Goal: Task Accomplishment & Management: Use online tool/utility

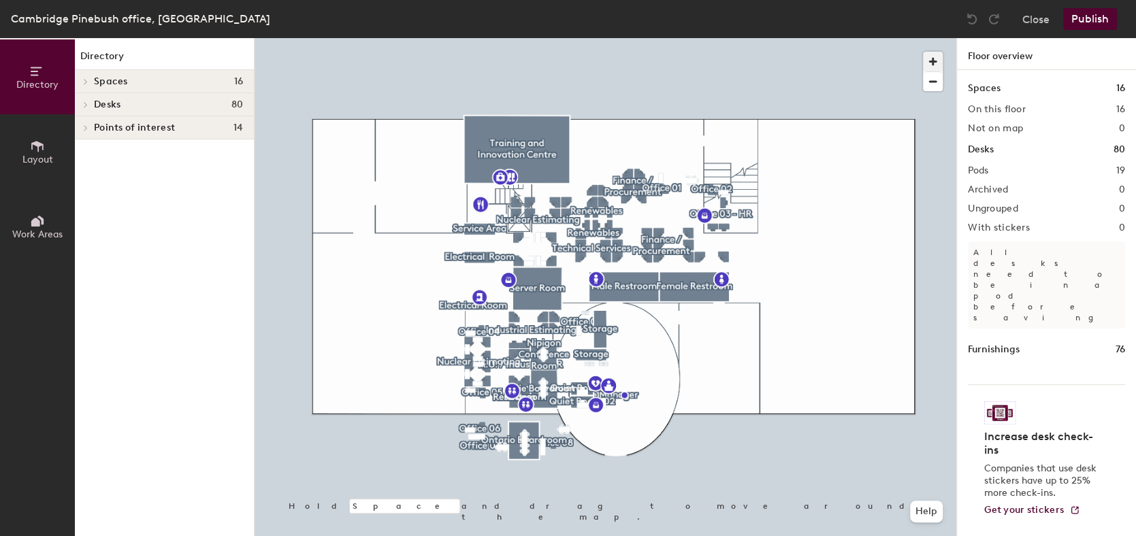
click at [932, 56] on span "button" at bounding box center [933, 62] width 20 height 20
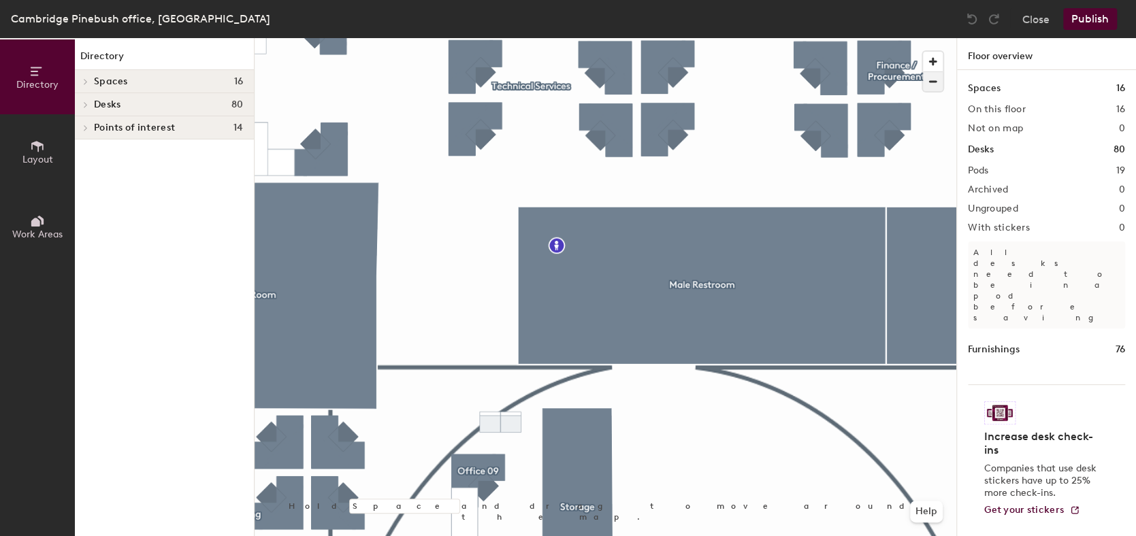
click at [936, 84] on span "button" at bounding box center [933, 81] width 20 height 19
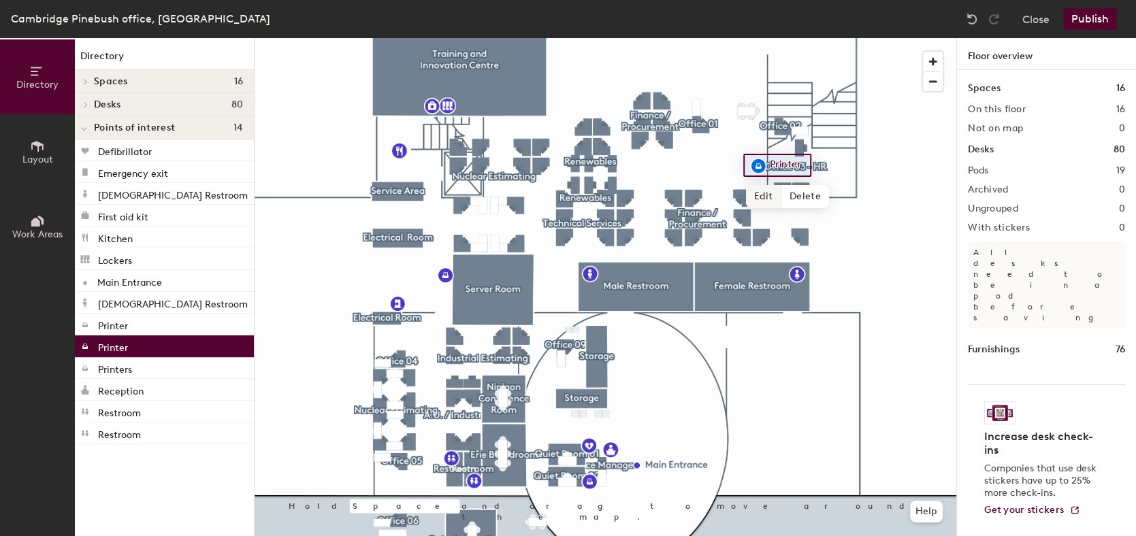
click at [764, 194] on span "Edit" at bounding box center [763, 196] width 35 height 23
click at [789, 197] on span "Done" at bounding box center [781, 196] width 40 height 23
click at [1085, 19] on button "Publish" at bounding box center [1090, 19] width 54 height 22
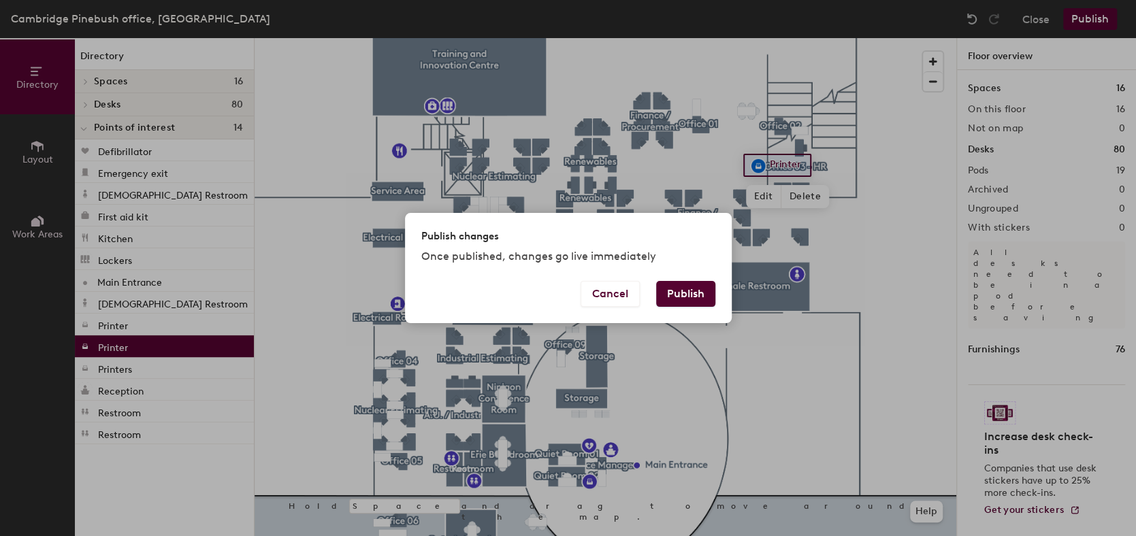
click at [683, 295] on button "Publish" at bounding box center [685, 294] width 59 height 26
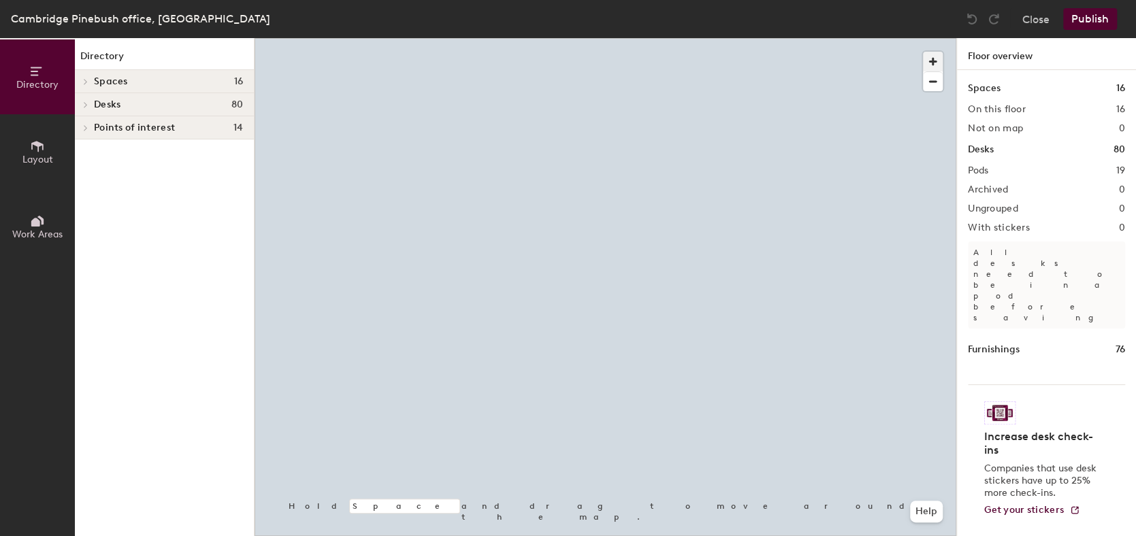
click at [933, 58] on span "button" at bounding box center [933, 62] width 20 height 20
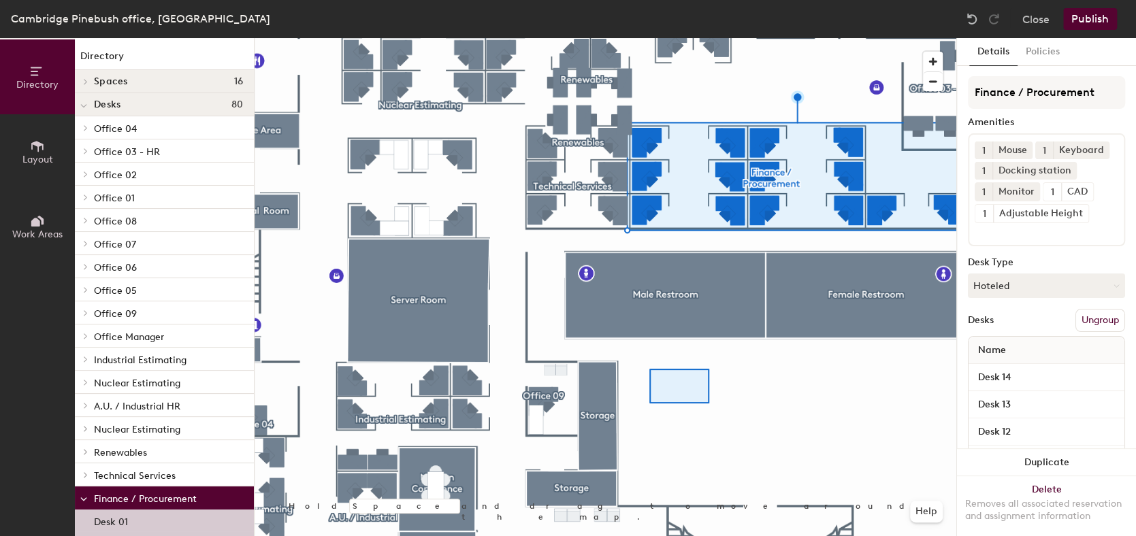
click at [708, 401] on div at bounding box center [679, 386] width 60 height 35
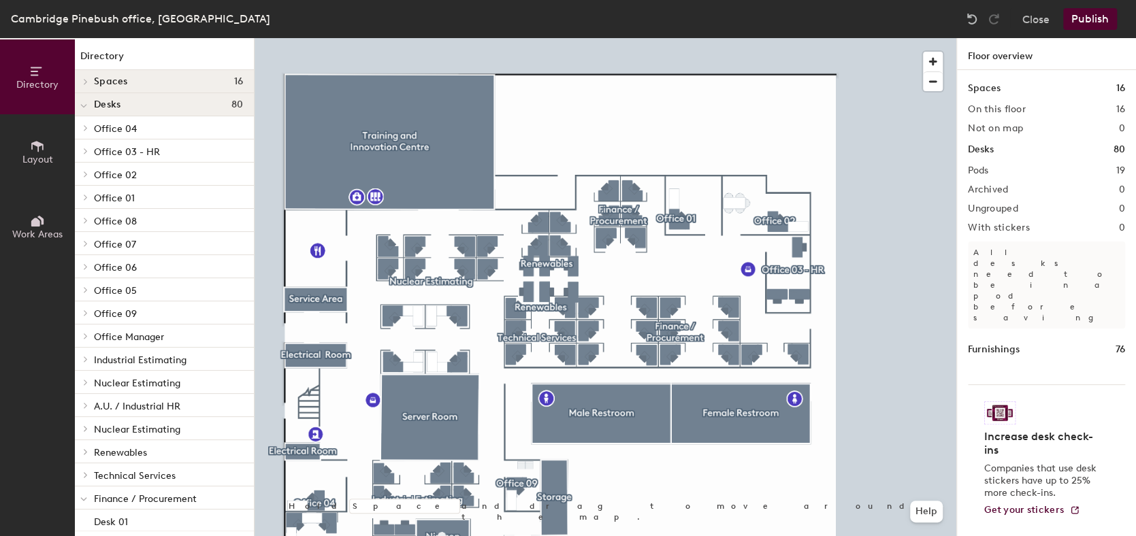
click at [607, 38] on div at bounding box center [606, 38] width 702 height 0
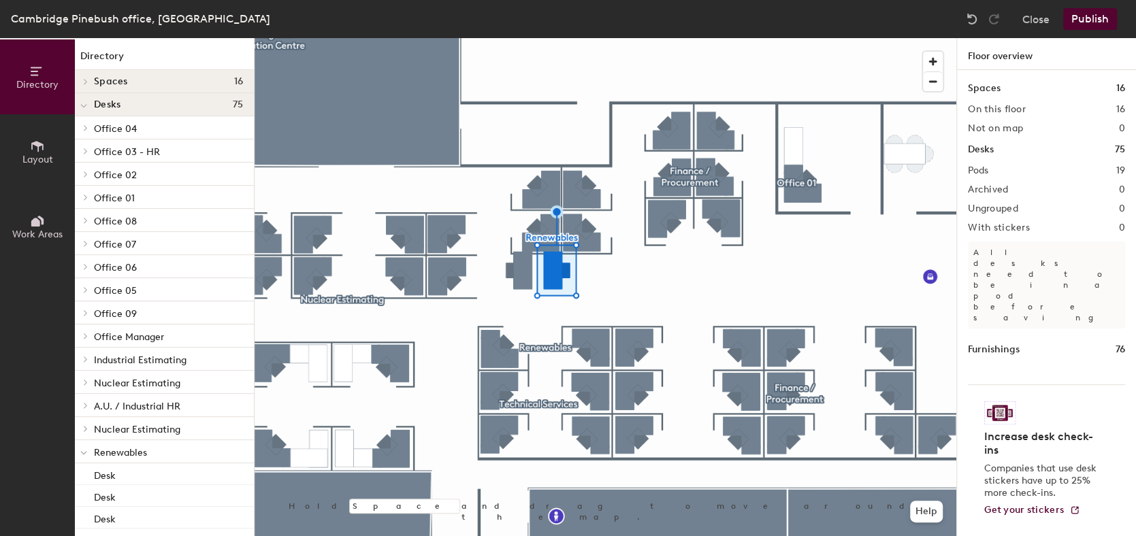
click at [519, 38] on div at bounding box center [606, 38] width 702 height 0
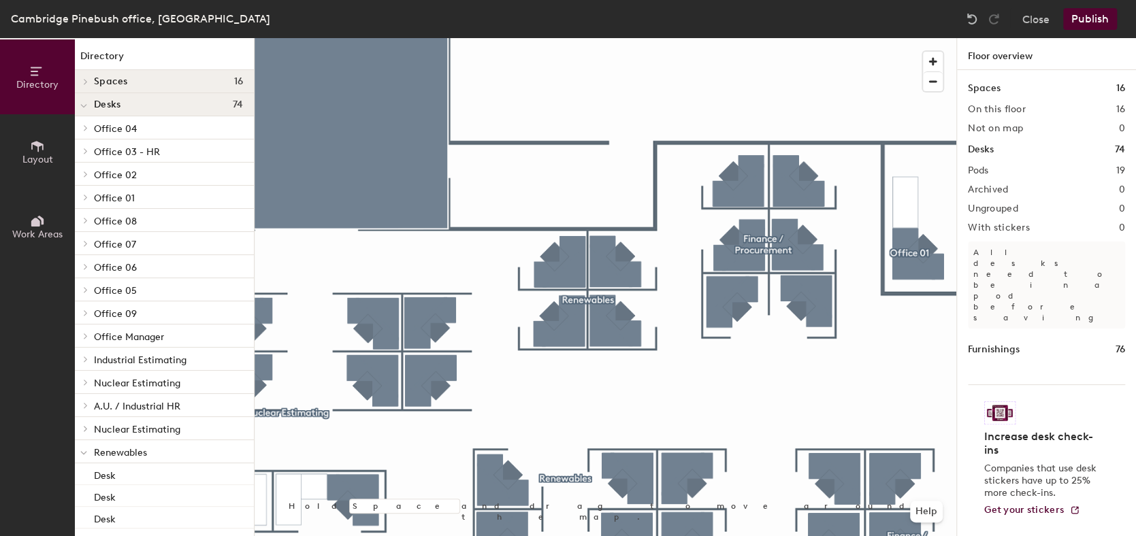
click at [801, 38] on div at bounding box center [606, 38] width 702 height 0
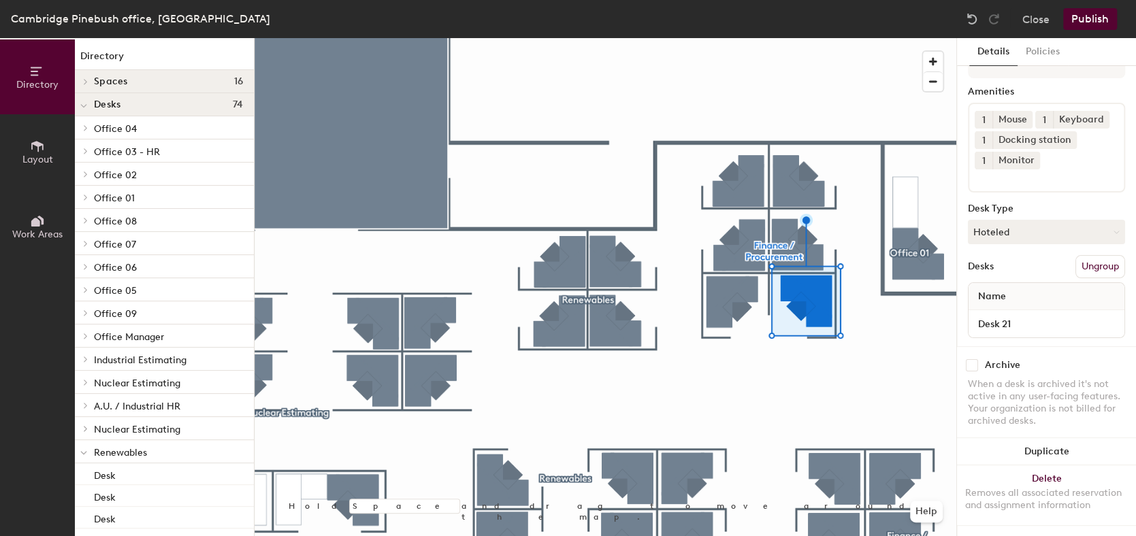
scroll to position [61, 0]
click at [784, 38] on div at bounding box center [606, 38] width 702 height 0
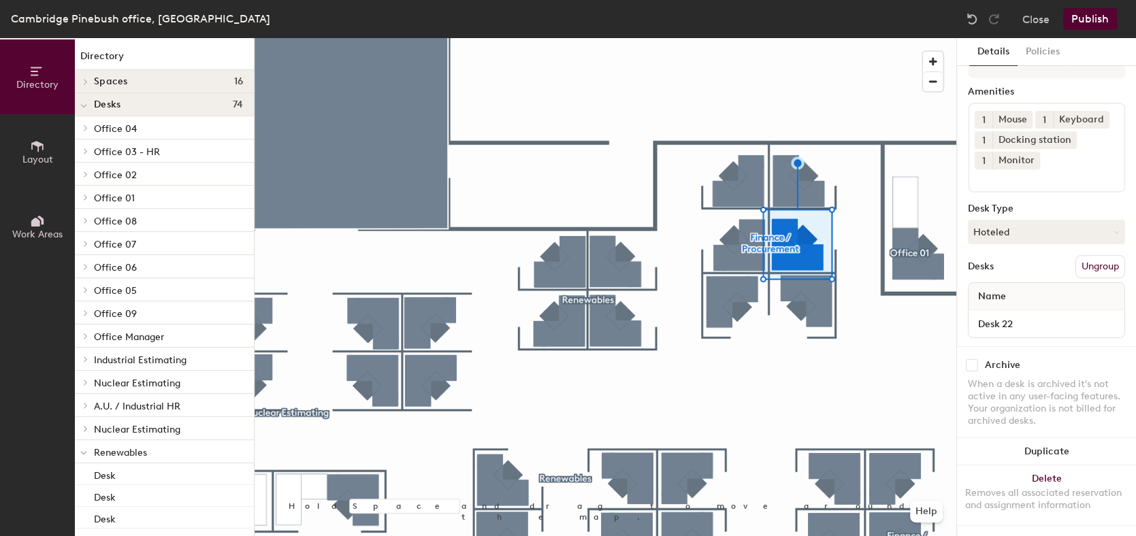
click at [788, 38] on div at bounding box center [606, 38] width 702 height 0
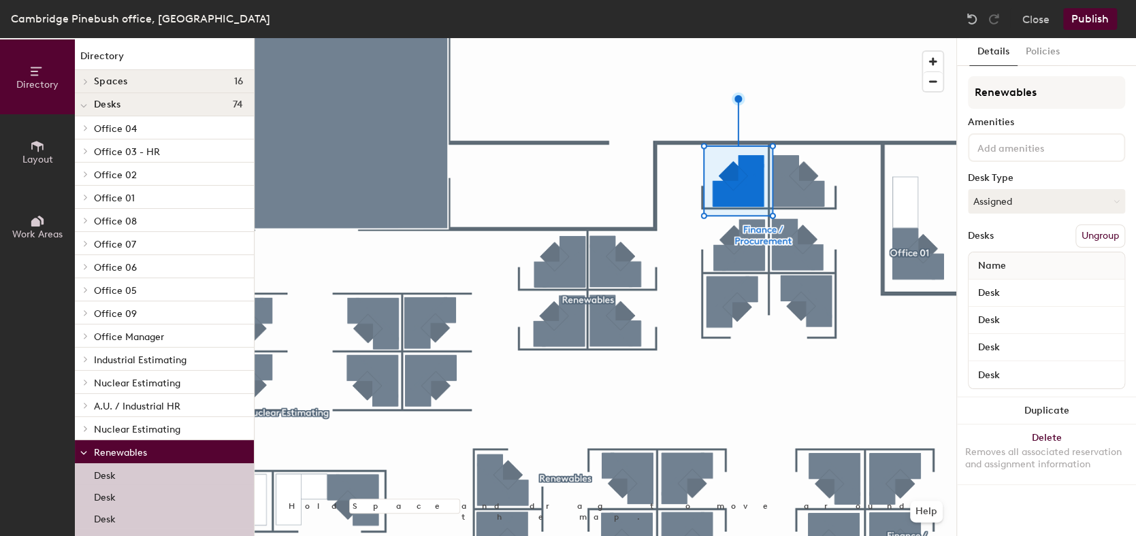
scroll to position [0, 0]
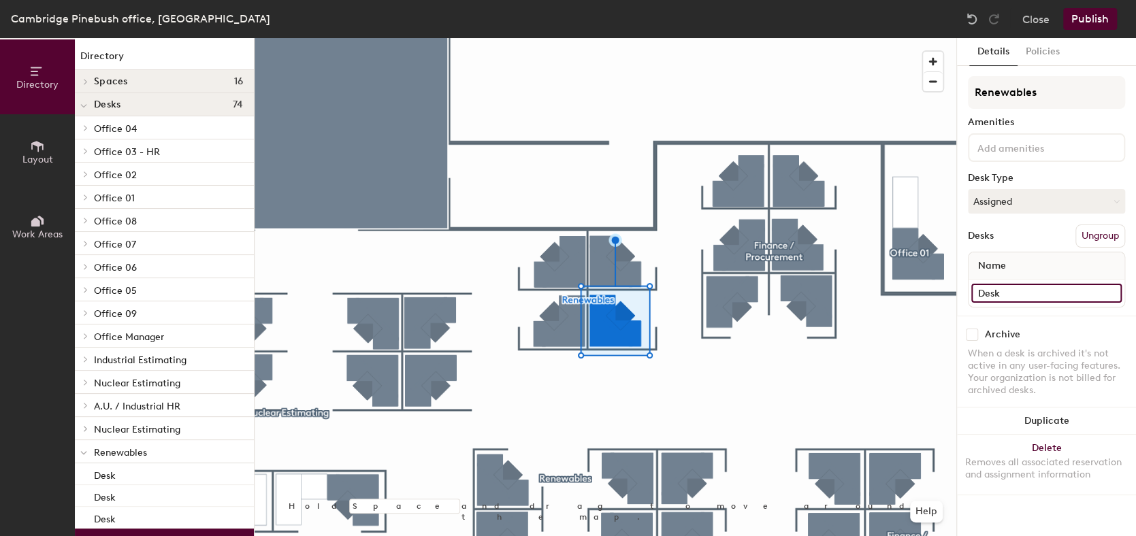
click at [1010, 295] on input "Desk" at bounding box center [1047, 293] width 150 height 19
click at [1023, 295] on input "Desk" at bounding box center [1047, 293] width 150 height 19
type input "Desk 27"
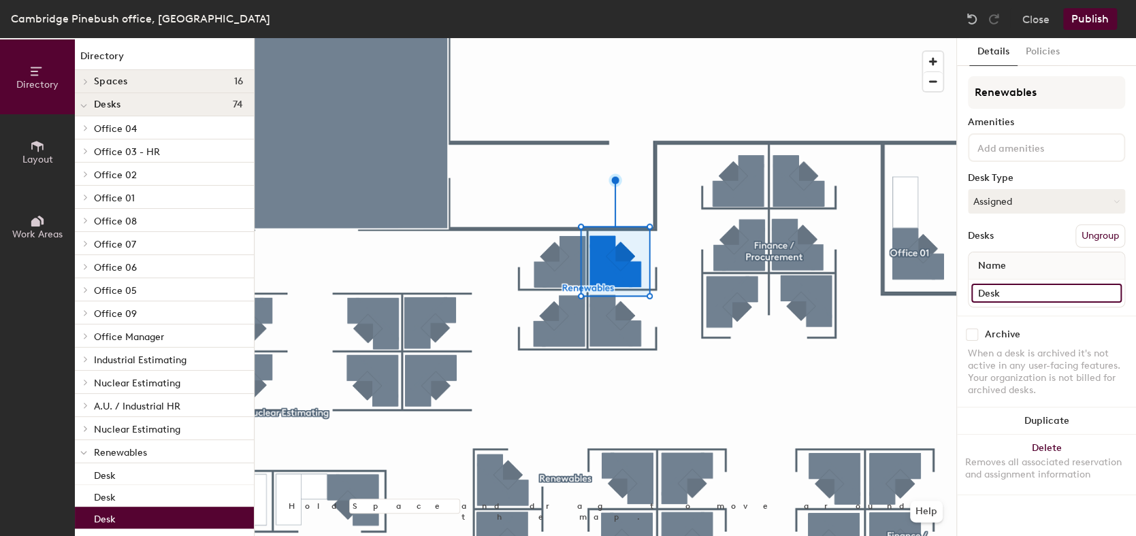
drag, startPoint x: 1025, startPoint y: 293, endPoint x: 1032, endPoint y: 292, distance: 7.5
click at [1025, 292] on input "Desk" at bounding box center [1047, 293] width 150 height 19
click at [1034, 291] on input "Desk" at bounding box center [1047, 293] width 150 height 19
click at [1041, 291] on input "Desk" at bounding box center [1047, 293] width 150 height 19
type input "Desk 28"
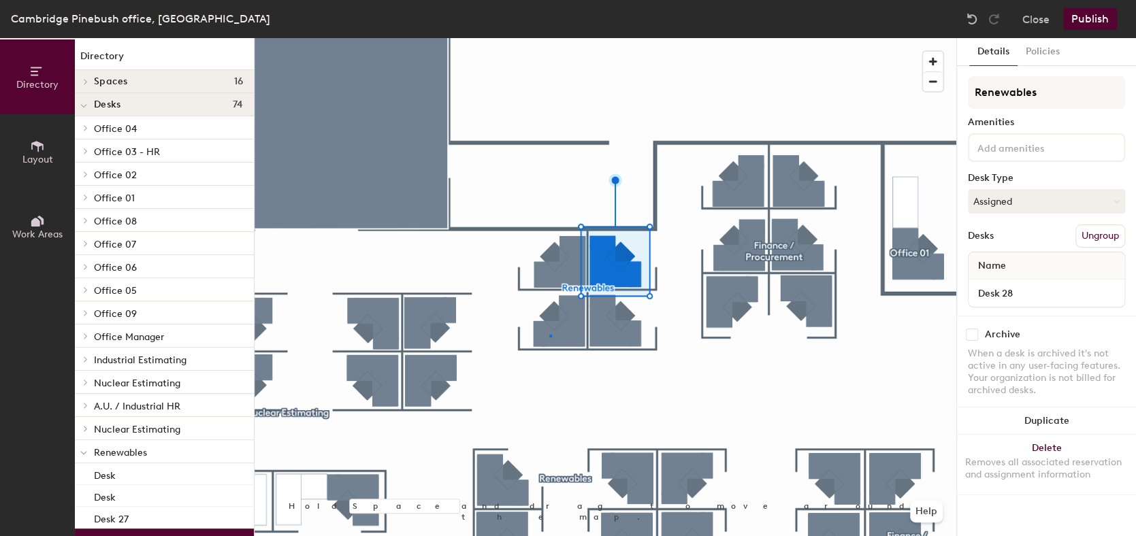
click at [549, 38] on div at bounding box center [606, 38] width 702 height 0
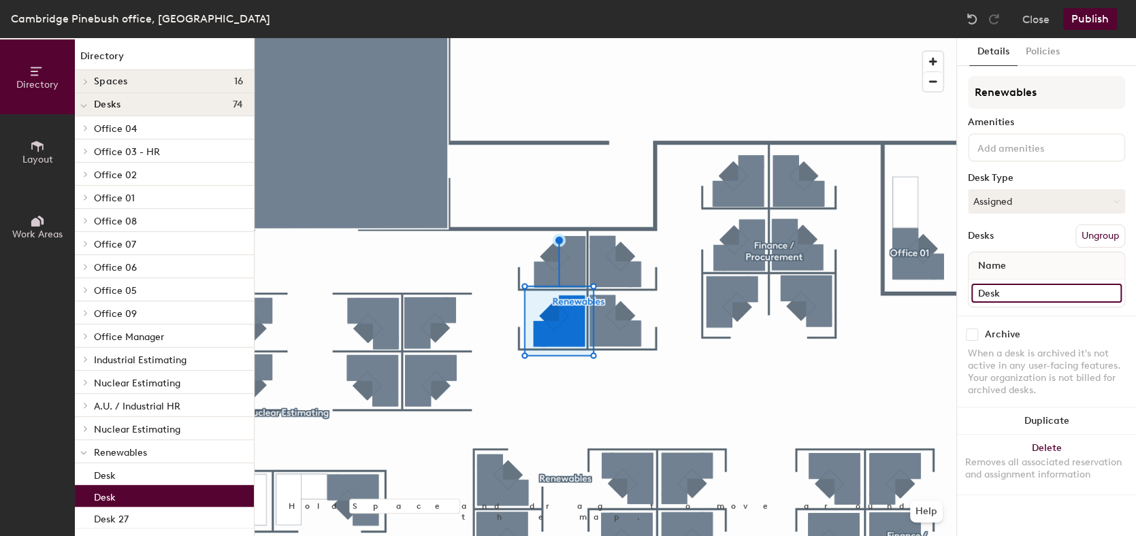
click at [1047, 298] on input "Desk" at bounding box center [1047, 293] width 150 height 19
click at [1056, 293] on input "Desk" at bounding box center [1047, 293] width 150 height 19
click at [1072, 293] on input "Desk" at bounding box center [1047, 293] width 150 height 19
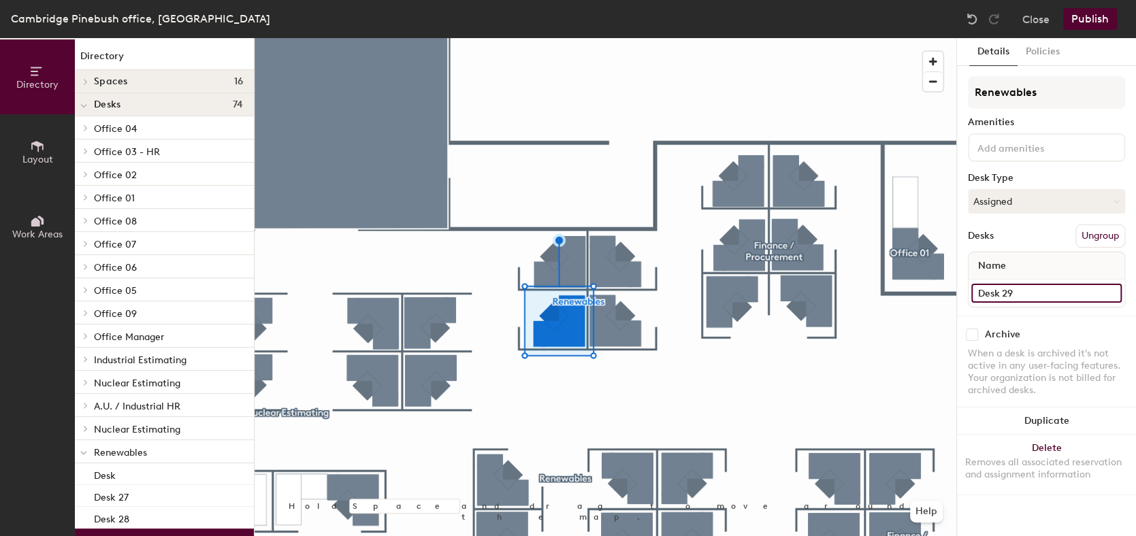
type input "Desk 29"
click at [566, 38] on div at bounding box center [606, 38] width 702 height 0
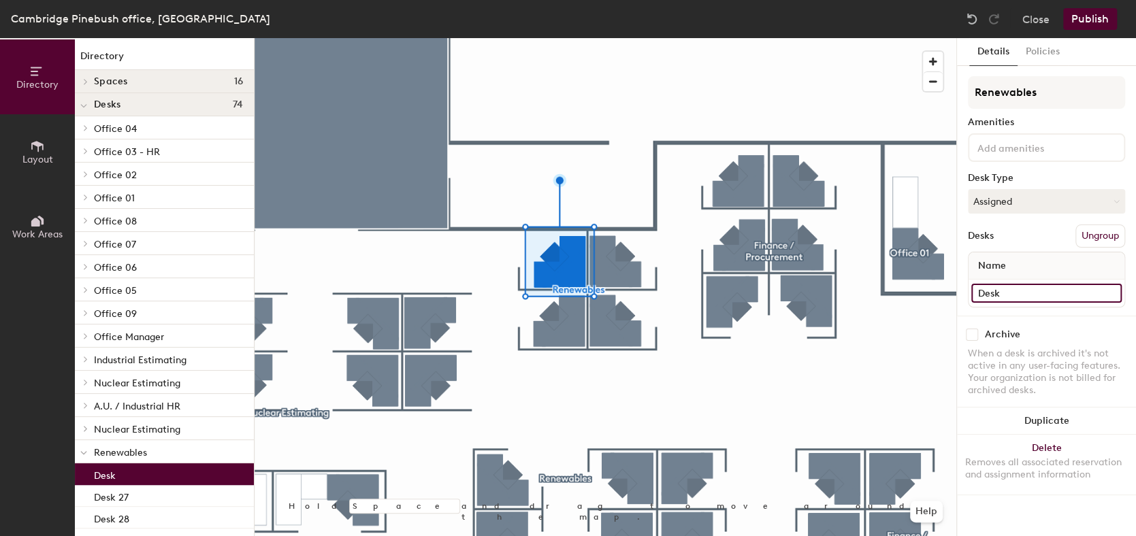
click at [1027, 298] on input "Desk" at bounding box center [1047, 293] width 150 height 19
click at [1036, 295] on input "Desk" at bounding box center [1047, 293] width 150 height 19
type input "Desk 30"
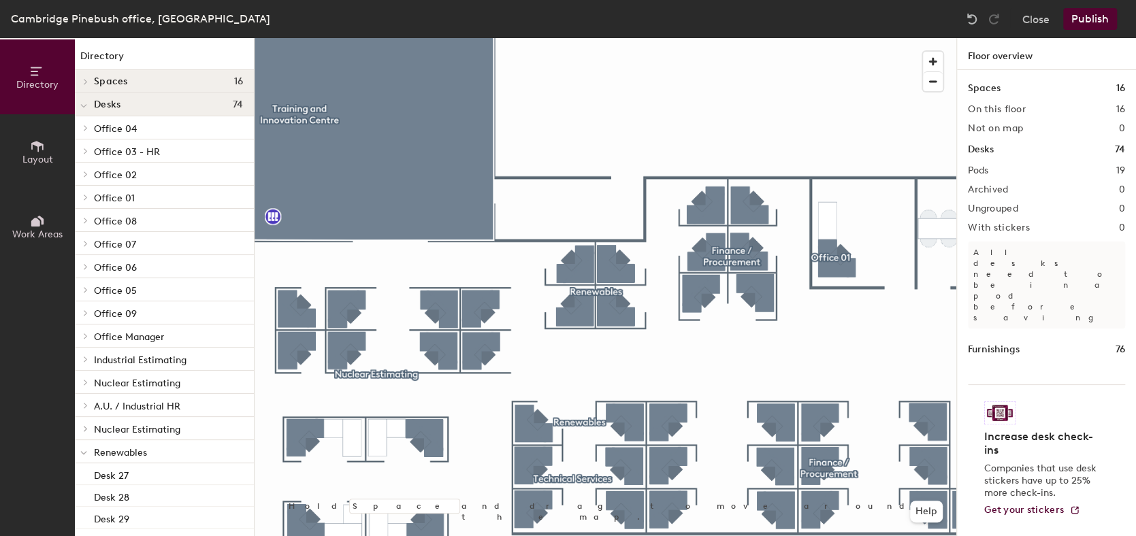
click at [1083, 17] on button "Publish" at bounding box center [1090, 19] width 54 height 22
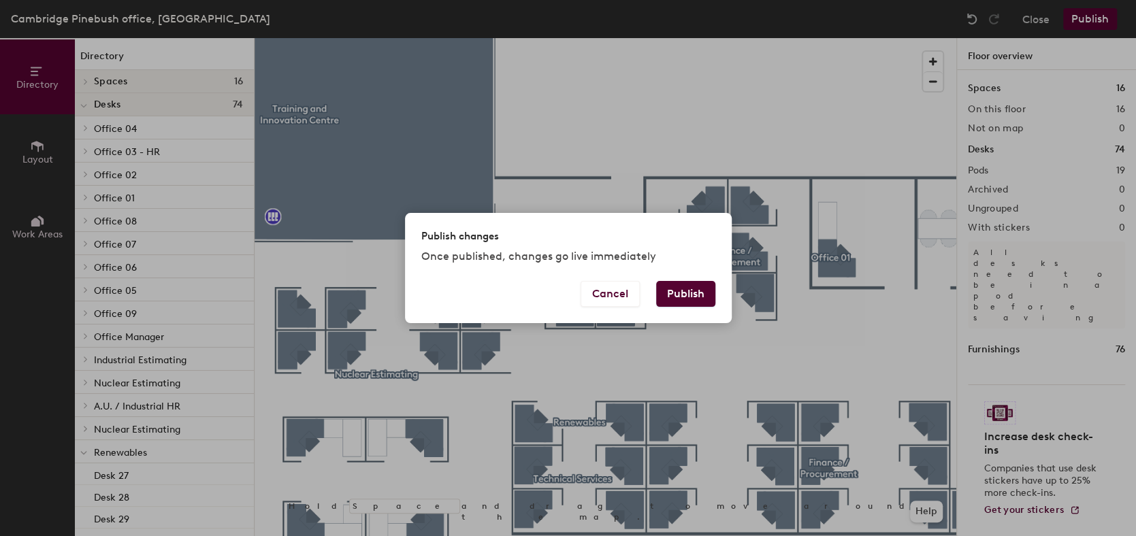
click at [688, 284] on button "Publish" at bounding box center [685, 294] width 59 height 26
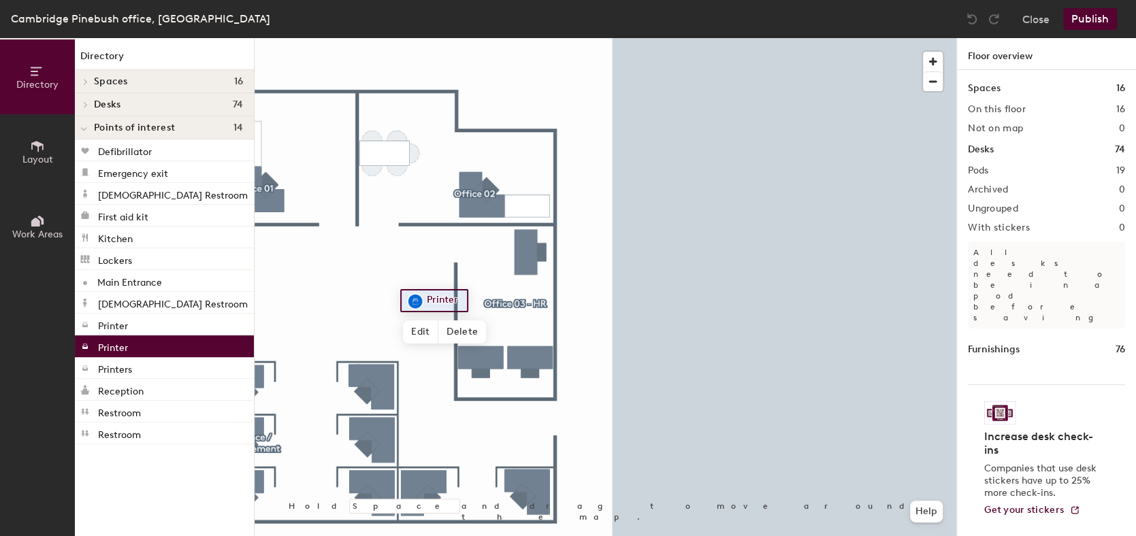
click at [417, 302] on div at bounding box center [416, 303] width 7 height 3
click at [428, 330] on span "Edit" at bounding box center [420, 332] width 35 height 23
click at [393, 38] on div at bounding box center [606, 38] width 702 height 0
click at [691, 38] on div at bounding box center [606, 38] width 702 height 0
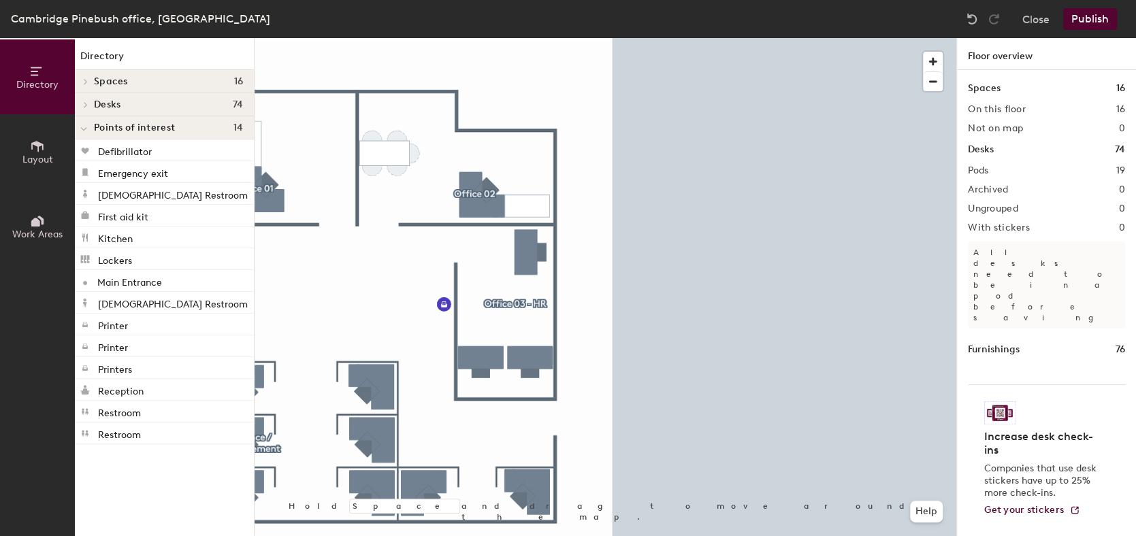
click at [1093, 14] on button "Publish" at bounding box center [1090, 19] width 54 height 22
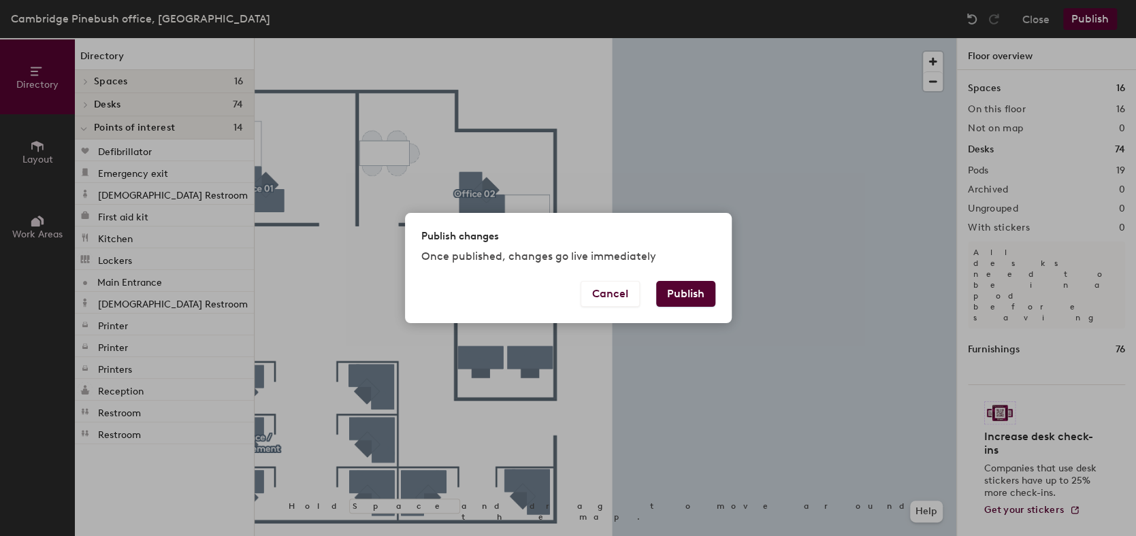
click at [685, 293] on button "Publish" at bounding box center [685, 294] width 59 height 26
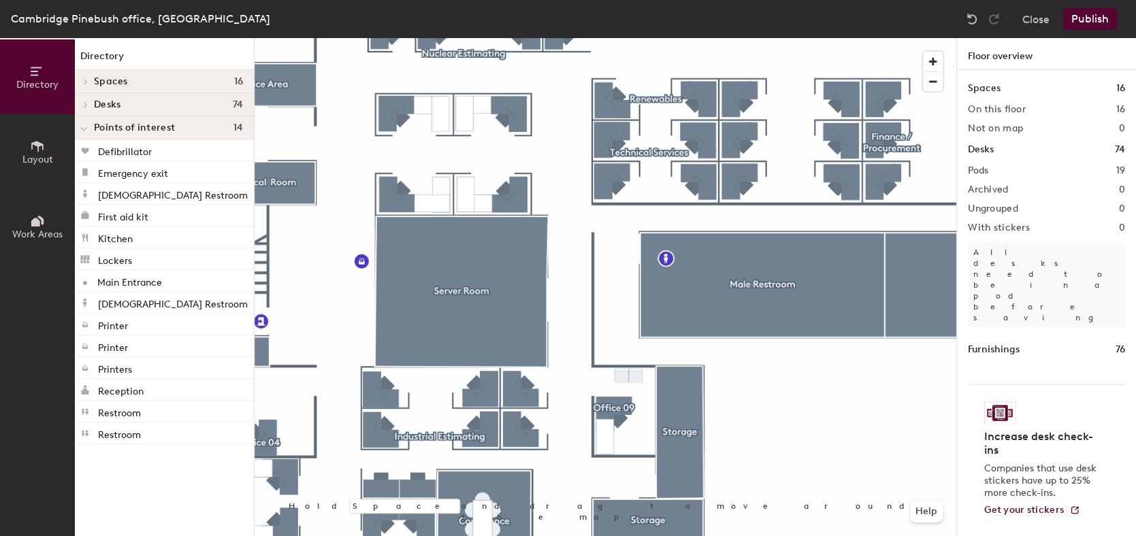
click at [1086, 19] on button "Publish" at bounding box center [1090, 19] width 54 height 22
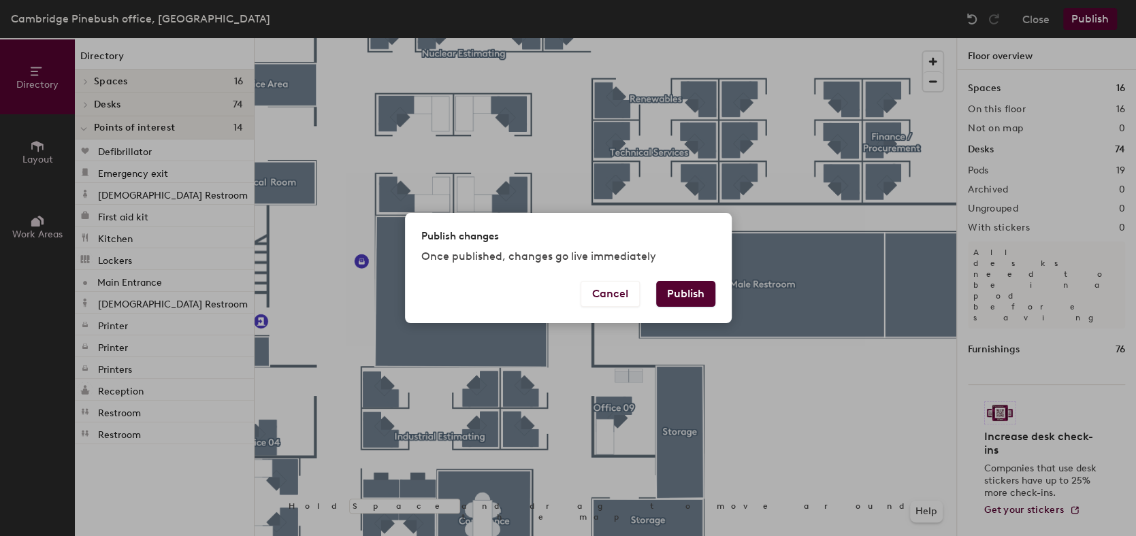
click at [685, 298] on button "Publish" at bounding box center [685, 294] width 59 height 26
